Goal: Navigation & Orientation: Go to known website

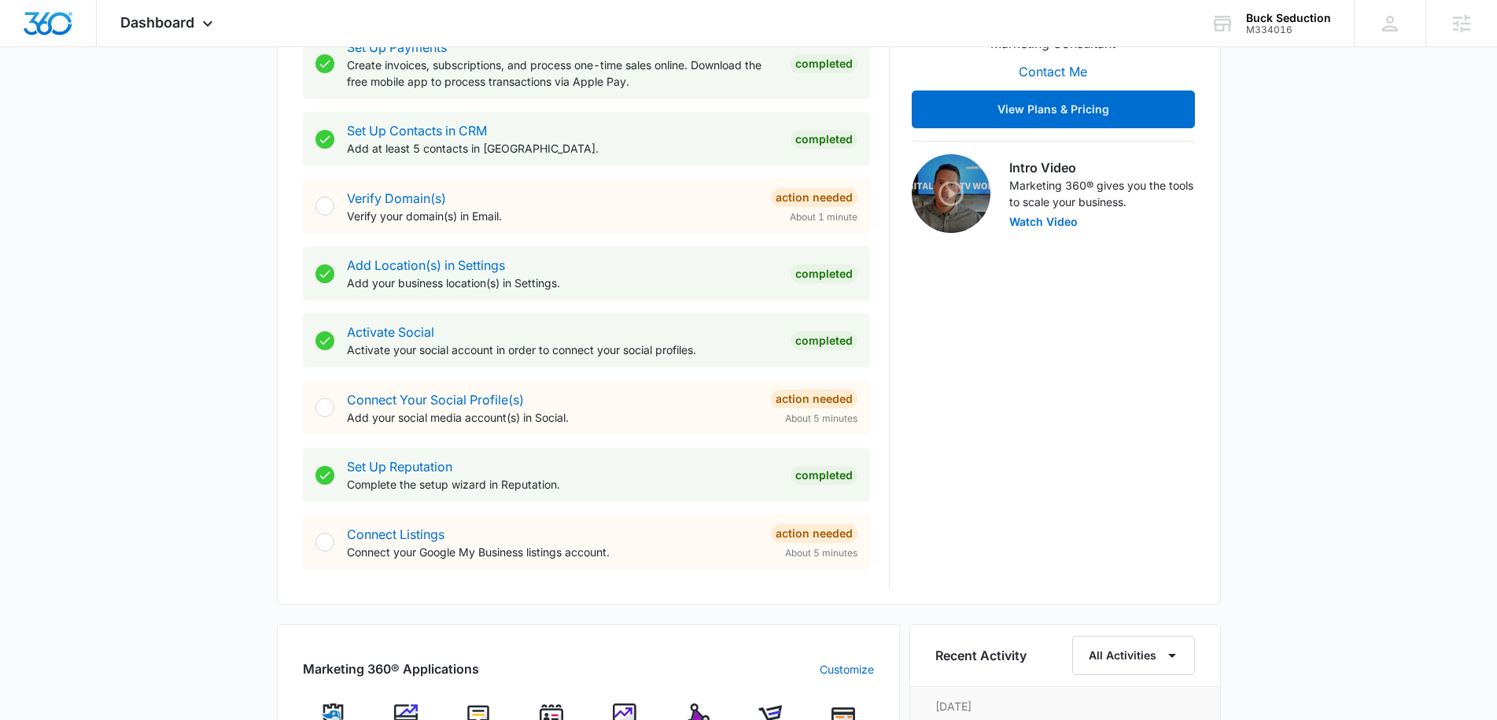
scroll to position [539, 0]
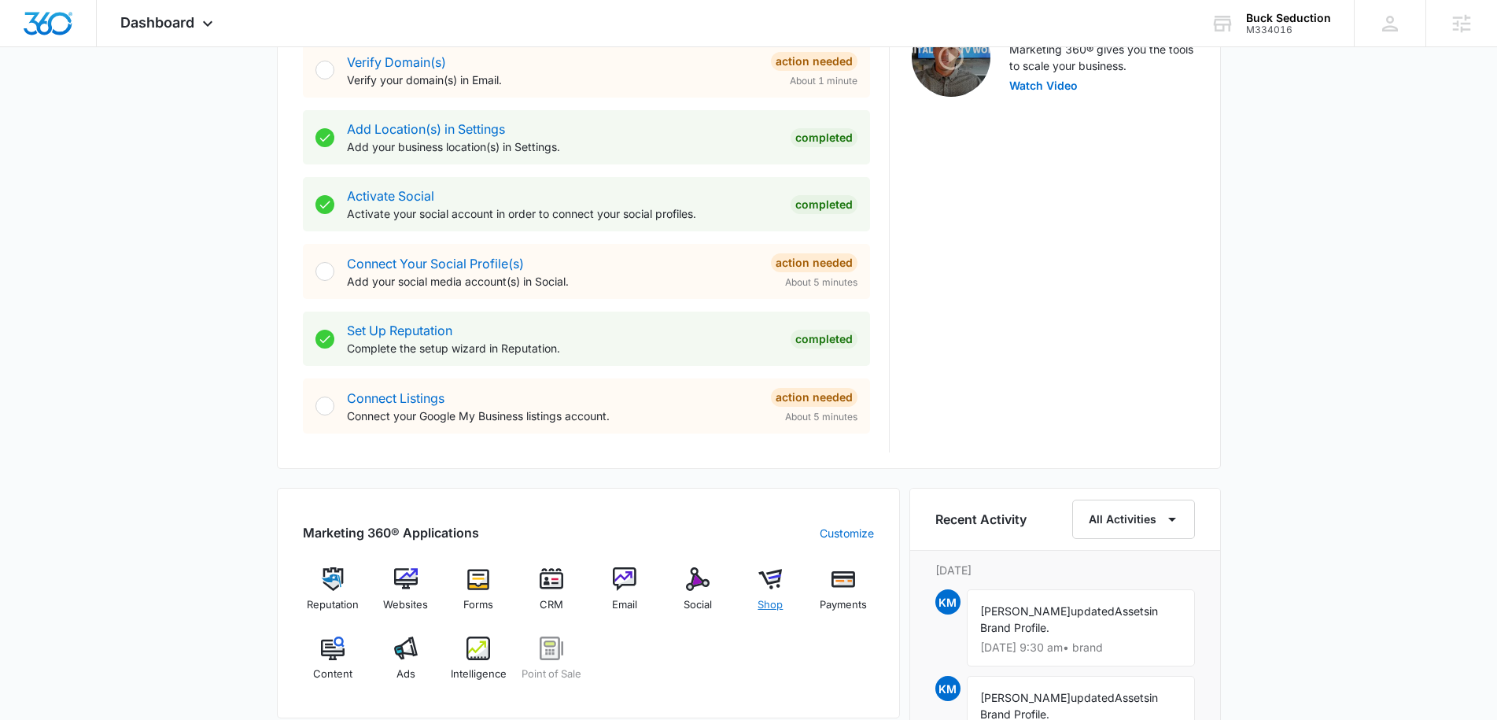
click at [771, 575] on img at bounding box center [770, 579] width 24 height 24
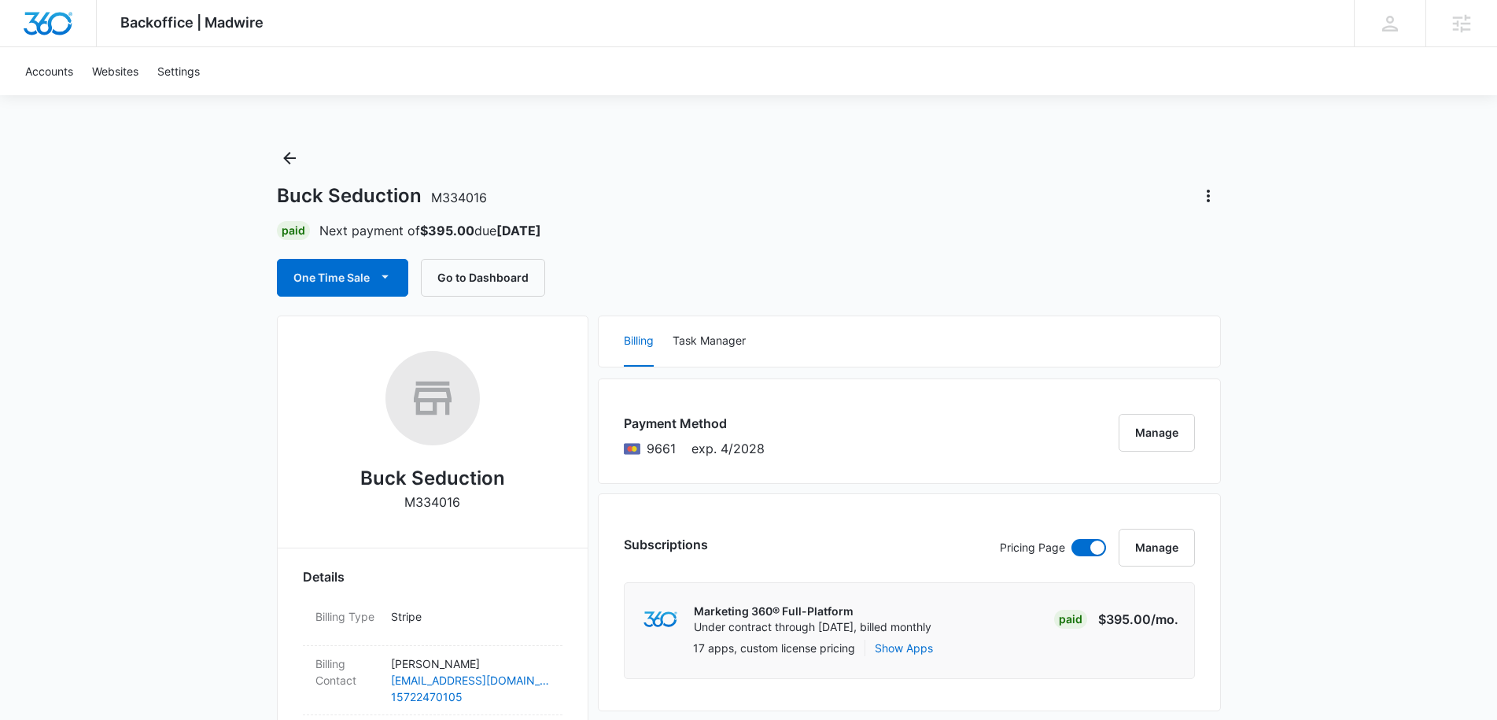
scroll to position [451, 0]
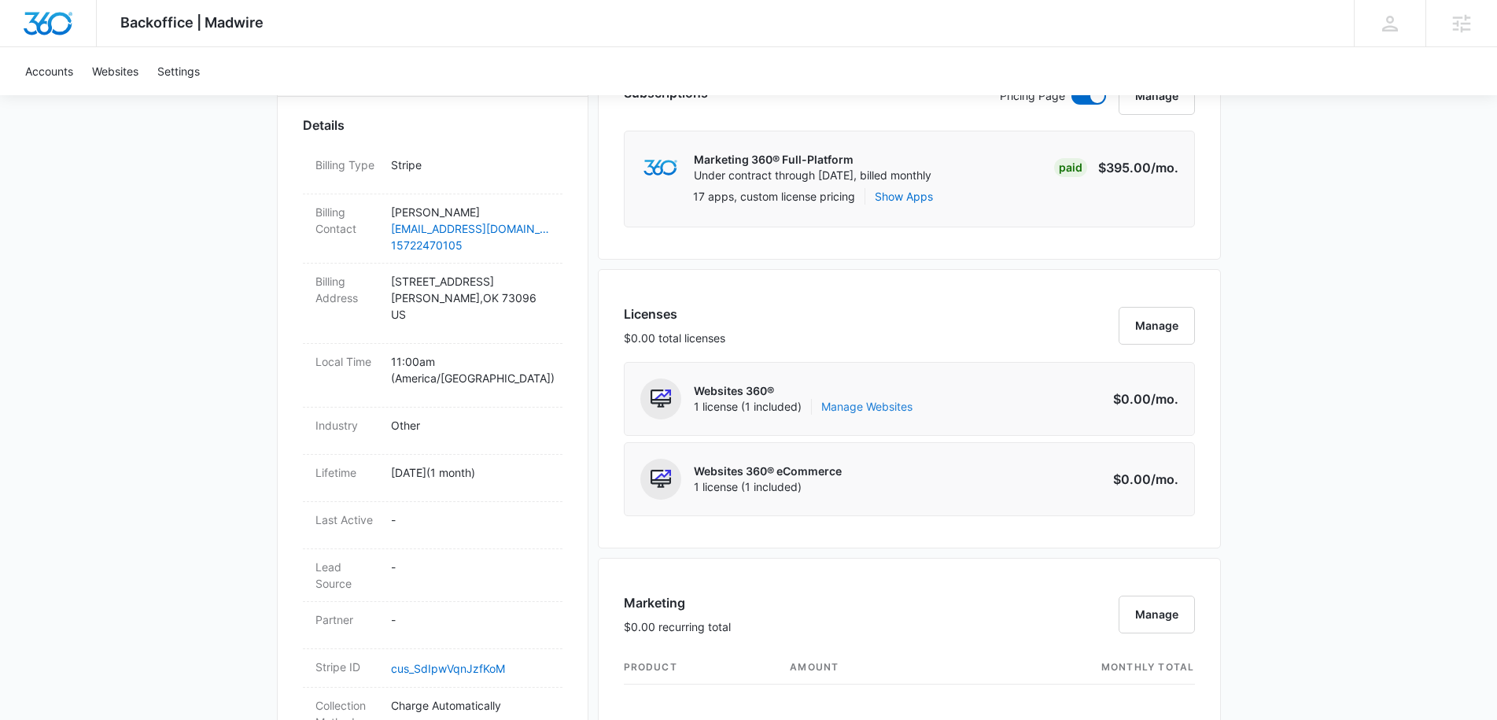
click at [875, 409] on link "Manage Websites" at bounding box center [866, 407] width 91 height 16
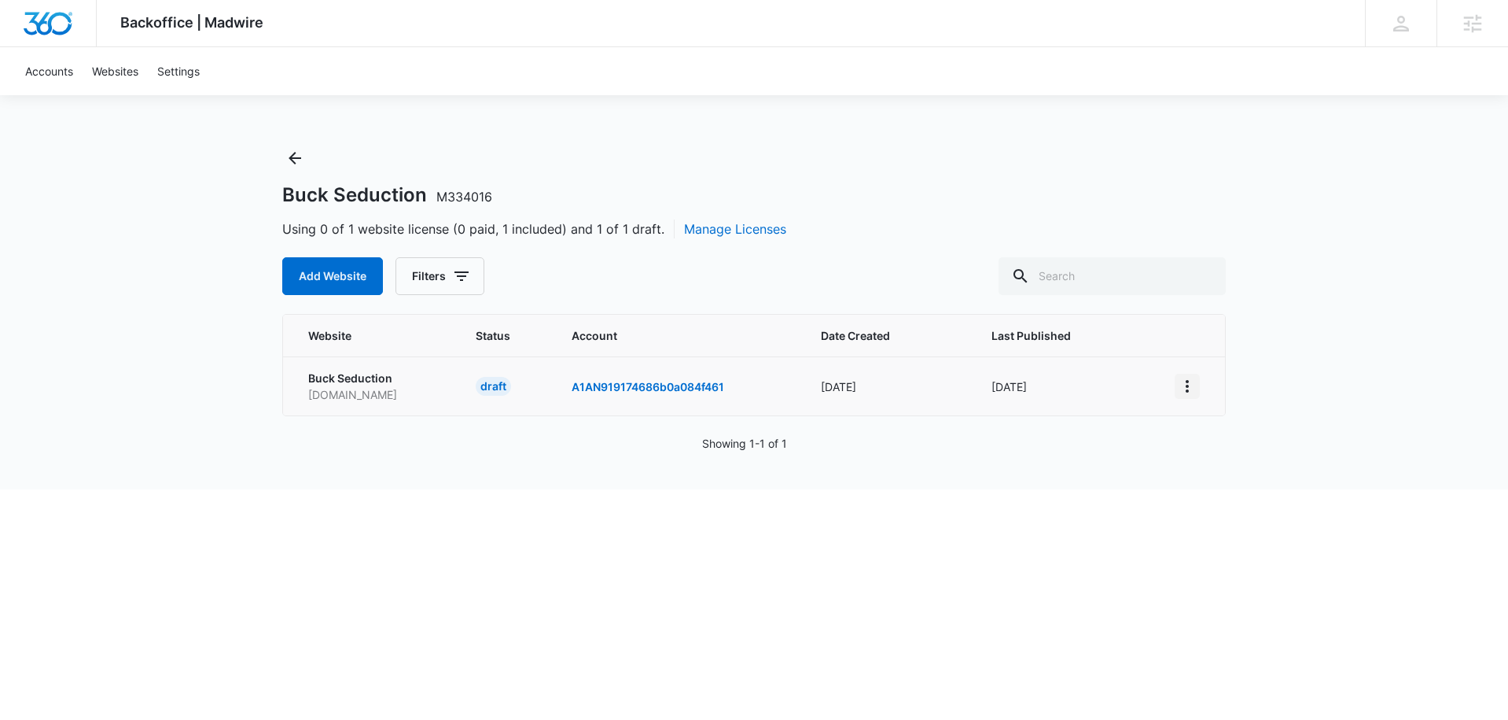
click at [1184, 387] on icon "View More" at bounding box center [1187, 386] width 19 height 19
click at [1224, 478] on link "Visit Website" at bounding box center [1227, 476] width 65 height 13
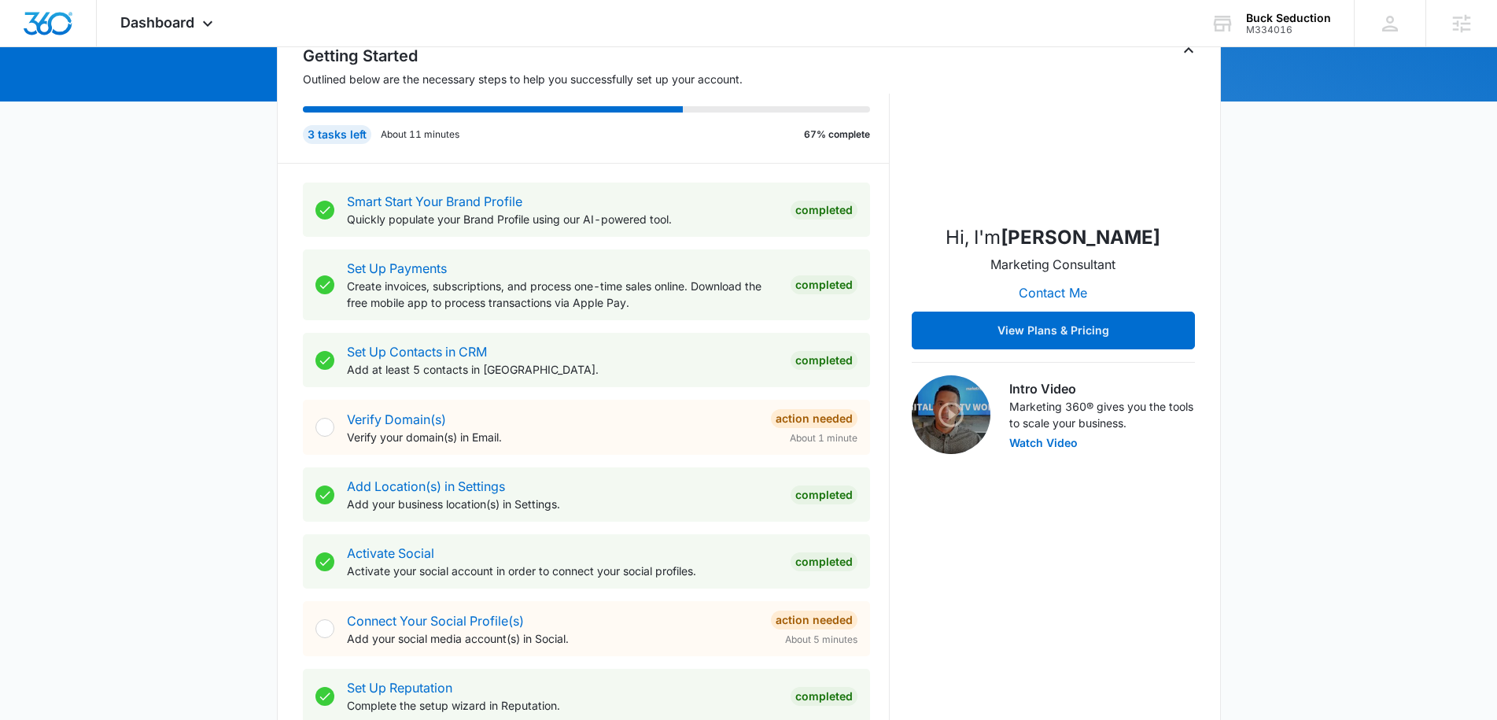
scroll to position [181, 0]
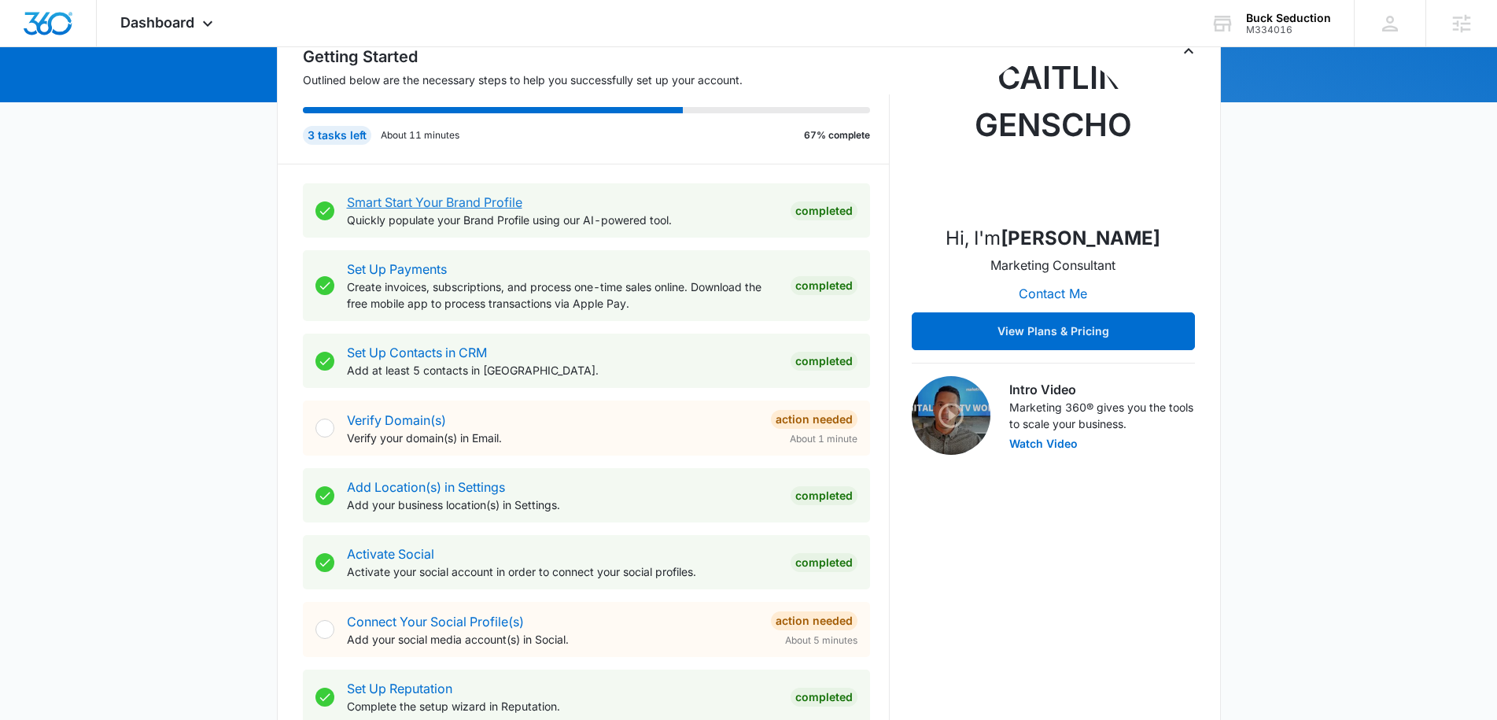
click at [456, 199] on link "Smart Start Your Brand Profile" at bounding box center [434, 202] width 175 height 16
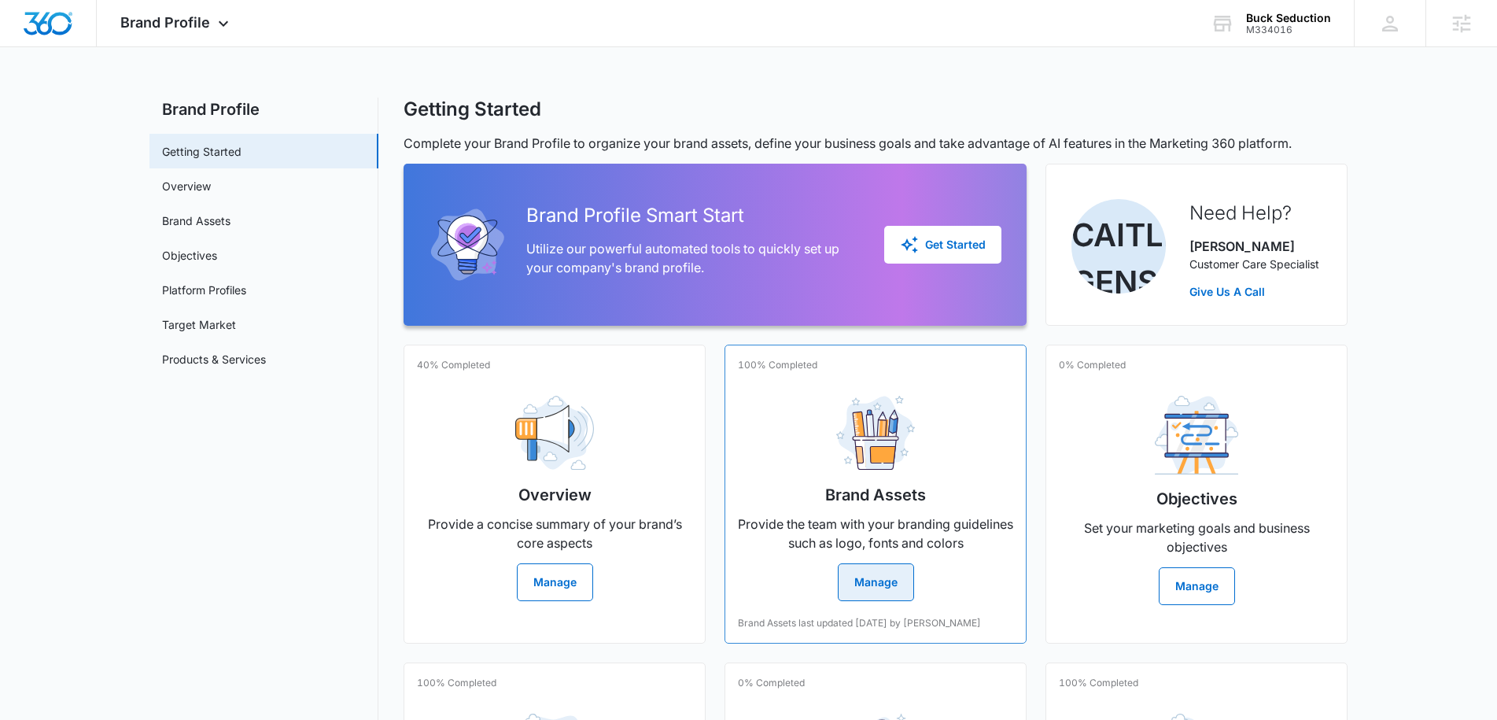
click at [875, 581] on button "Manage" at bounding box center [876, 582] width 76 height 38
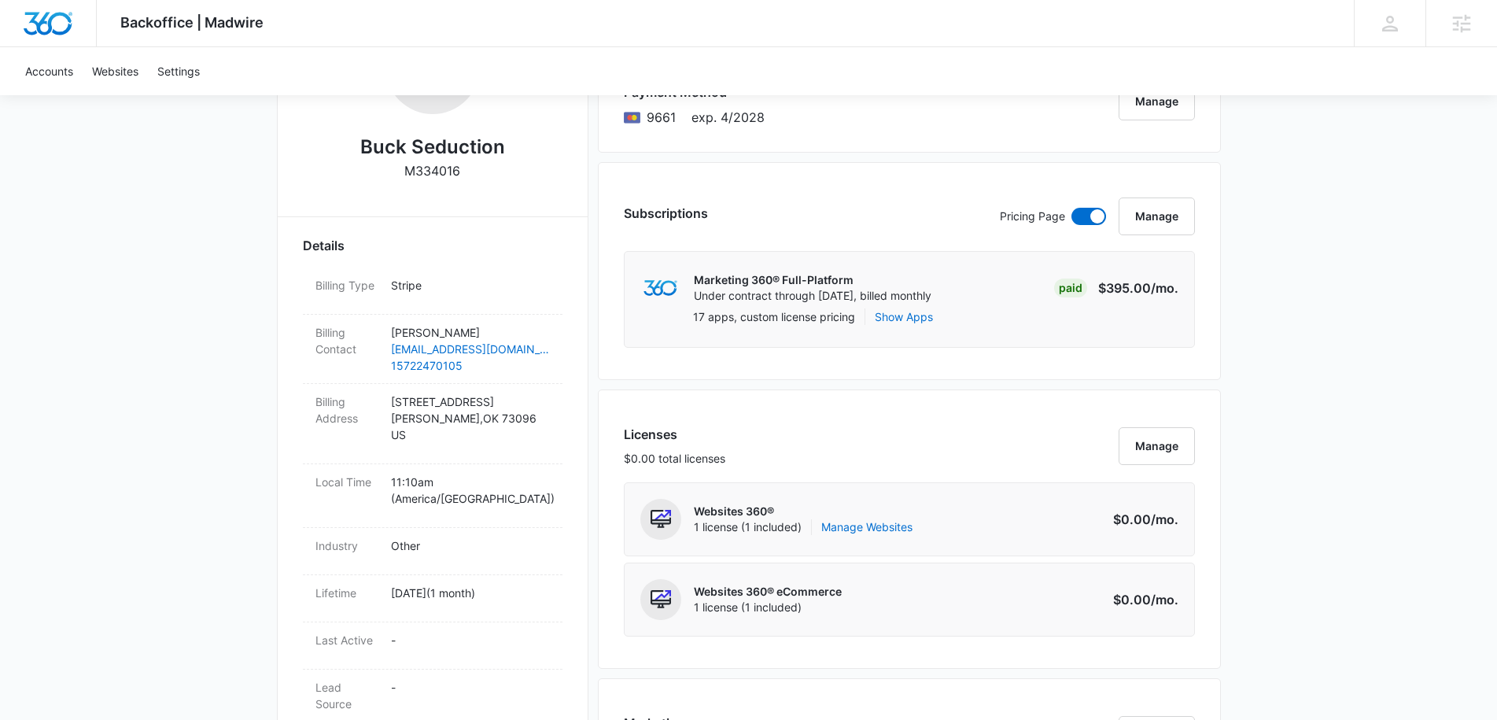
scroll to position [332, 0]
click at [877, 526] on link "Manage Websites" at bounding box center [866, 526] width 91 height 16
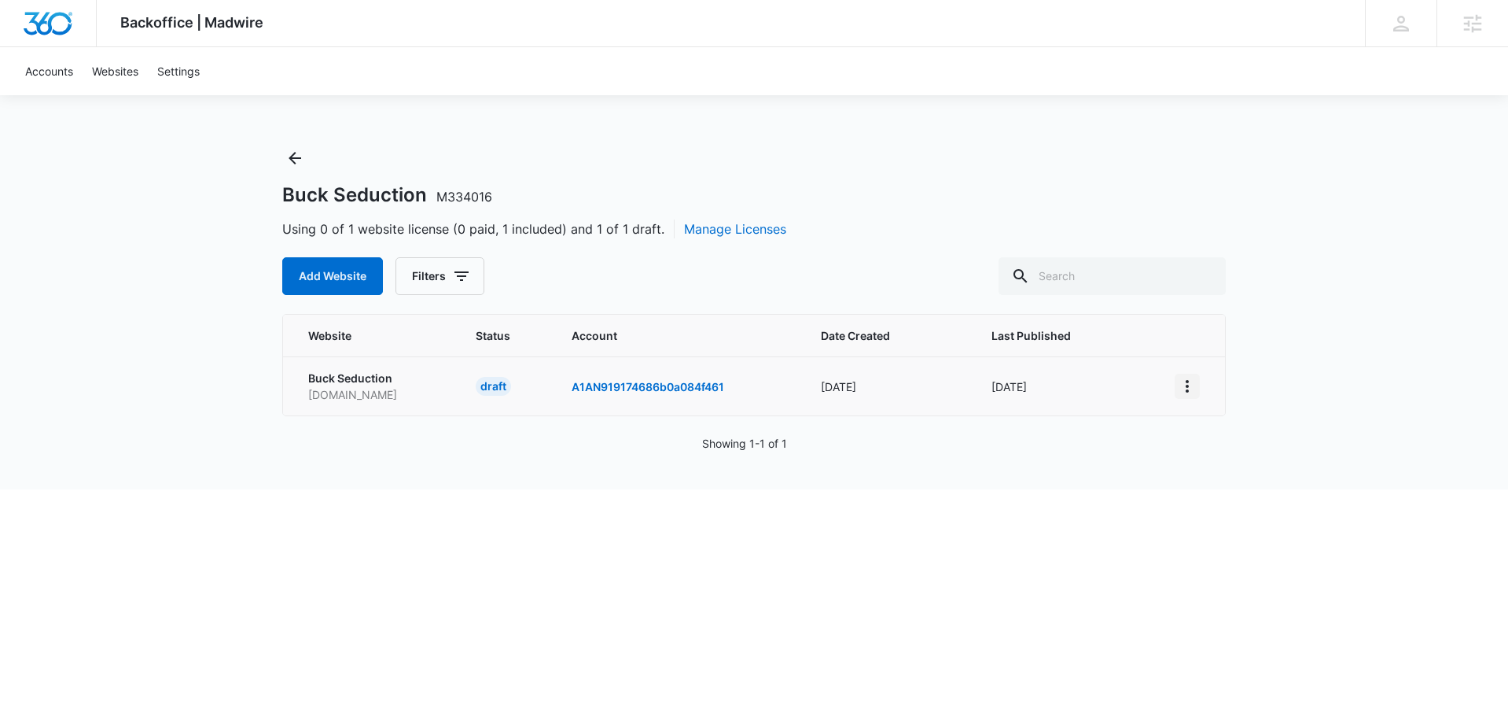
click at [1188, 382] on icon "View More" at bounding box center [1187, 386] width 19 height 19
click at [1235, 479] on link "Visit Website" at bounding box center [1227, 476] width 65 height 13
click at [1188, 387] on icon "View More" at bounding box center [1187, 386] width 3 height 13
click at [1236, 478] on link "Visit Website" at bounding box center [1227, 476] width 65 height 13
